Goal: Task Accomplishment & Management: Manage account settings

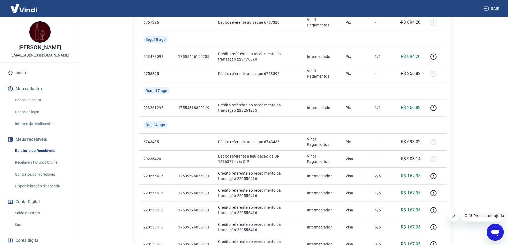
scroll to position [160, 0]
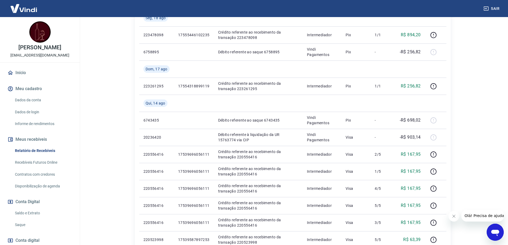
click at [26, 219] on link "Saldo e Extrato" at bounding box center [43, 213] width 60 height 11
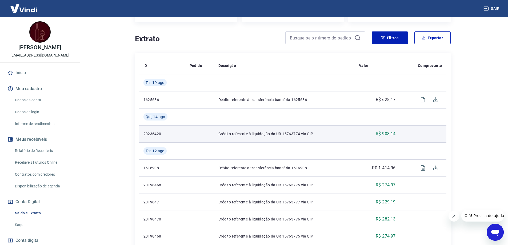
scroll to position [80, 0]
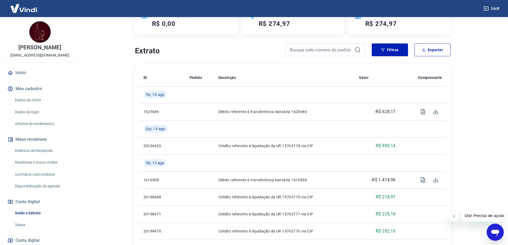
click at [39, 155] on link "Relatório de Recebíveis" at bounding box center [43, 150] width 60 height 11
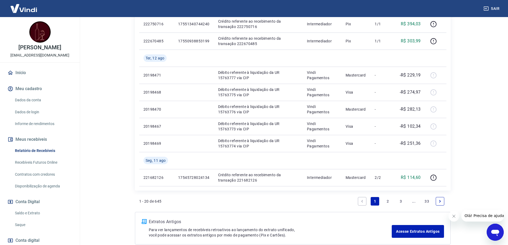
scroll to position [426, 0]
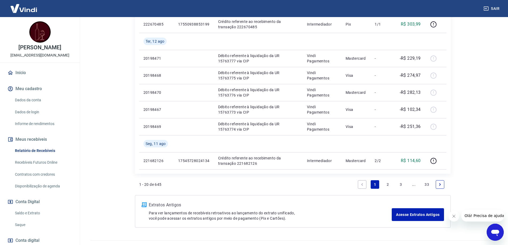
click at [386, 185] on link "2" at bounding box center [388, 184] width 9 height 9
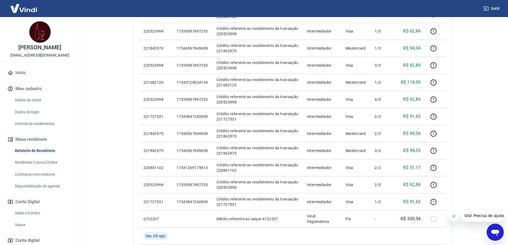
scroll to position [157, 0]
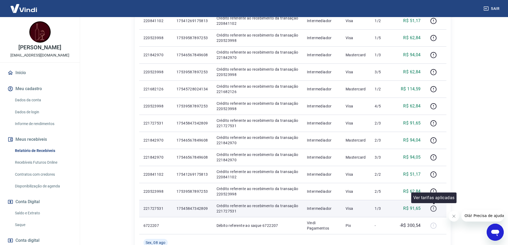
click at [434, 208] on icon "button" at bounding box center [433, 208] width 7 height 7
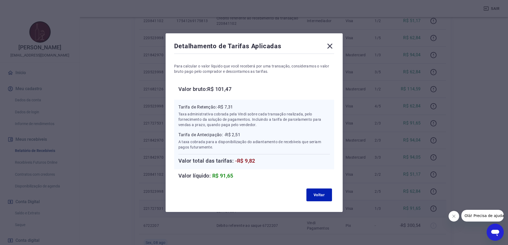
click at [333, 46] on icon at bounding box center [329, 46] width 9 height 9
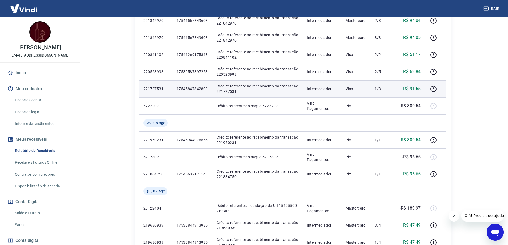
scroll to position [264, 0]
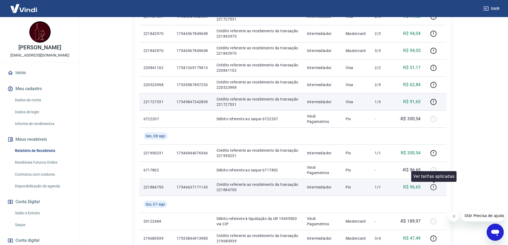
click at [434, 185] on icon "button" at bounding box center [433, 187] width 7 height 7
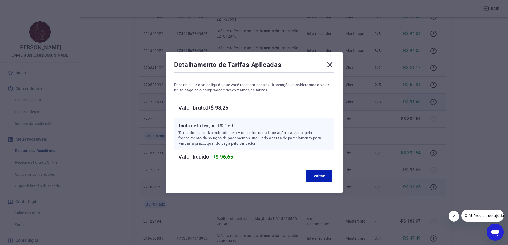
click at [331, 65] on icon at bounding box center [329, 64] width 5 height 5
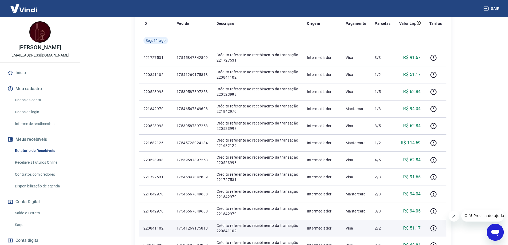
scroll to position [104, 0]
